Goal: Browse casually

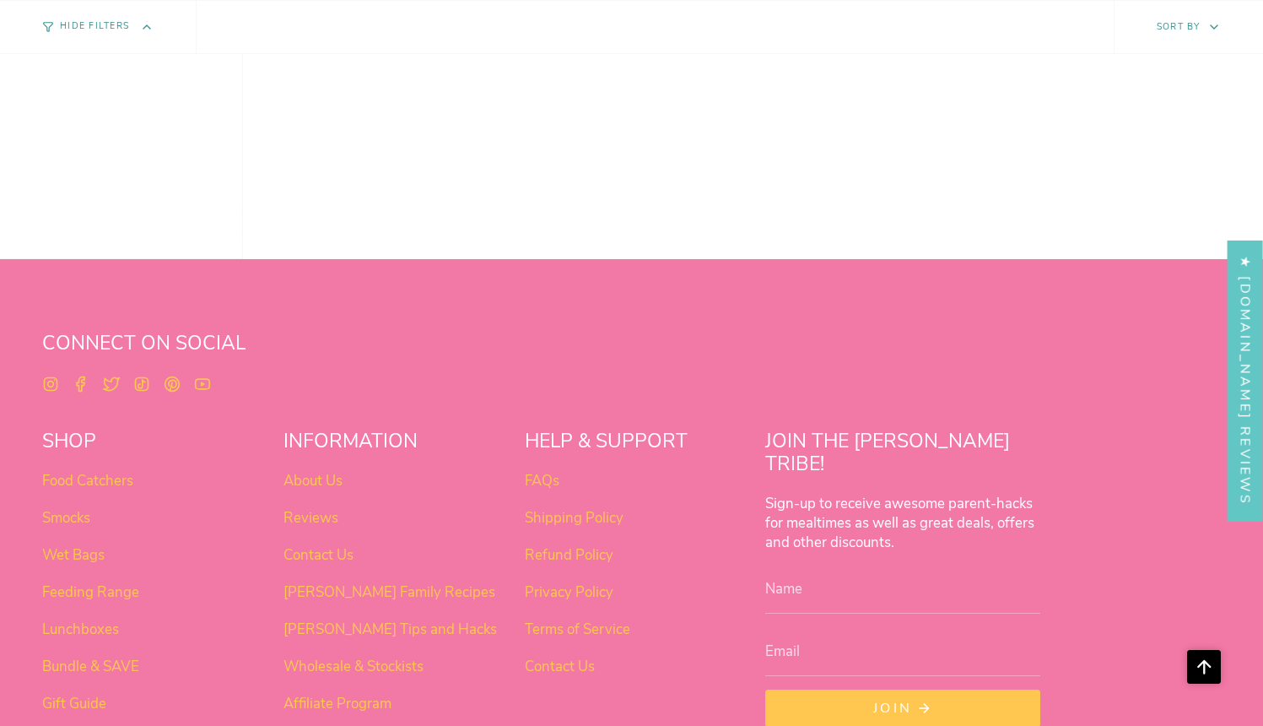
scroll to position [1339, 0]
